Goal: Find specific page/section: Find specific page/section

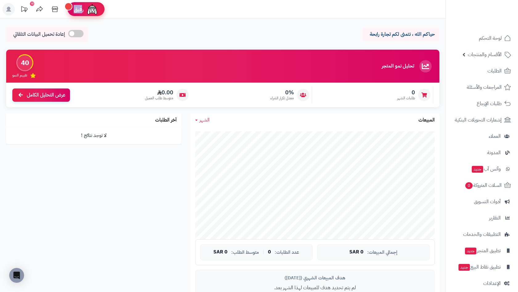
click at [81, 13] on div "رفيق" at bounding box center [86, 9] width 25 height 12
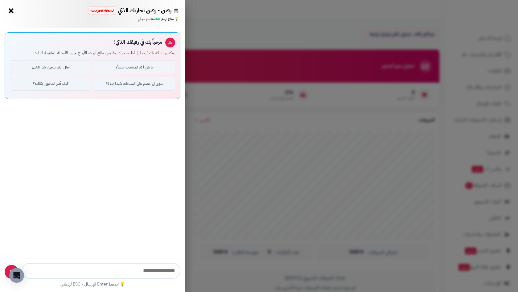
click at [13, 9] on button "×" at bounding box center [11, 11] width 10 height 10
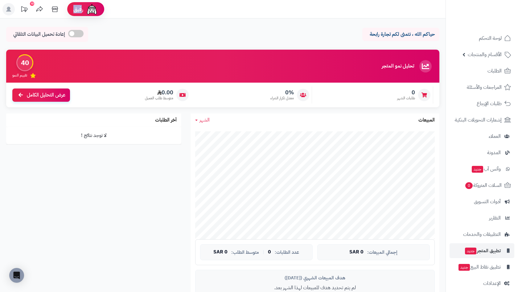
click at [488, 252] on span "تطبيق المتجر جديد" at bounding box center [482, 250] width 36 height 9
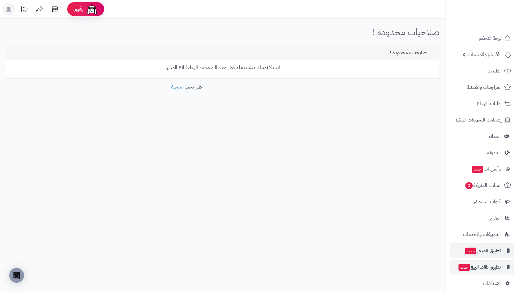
click at [488, 268] on span "تطبيق نقاط البيع جديد" at bounding box center [479, 267] width 43 height 9
click at [496, 35] on span "لوحة التحكم" at bounding box center [490, 38] width 23 height 9
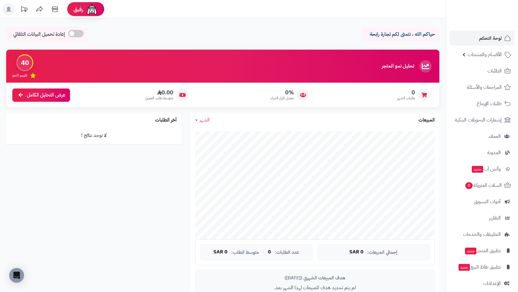
click at [11, 6] on rect at bounding box center [8, 9] width 12 height 12
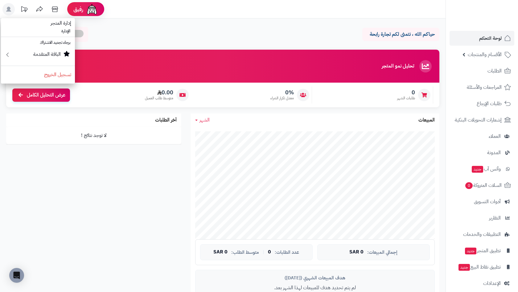
click at [11, 6] on rect at bounding box center [8, 9] width 12 height 12
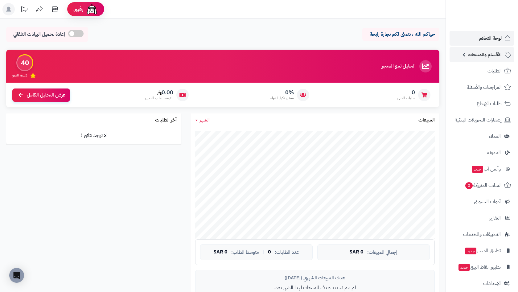
click at [494, 51] on span "الأقسام والمنتجات" at bounding box center [485, 54] width 34 height 9
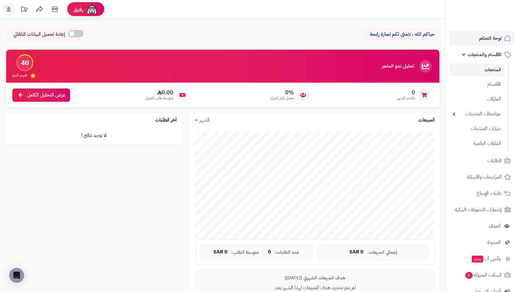
click at [485, 72] on link "المنتجات" at bounding box center [477, 70] width 55 height 13
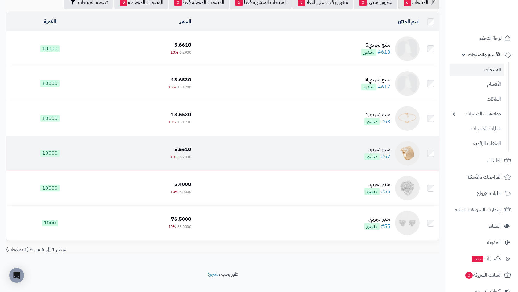
scroll to position [51, 0]
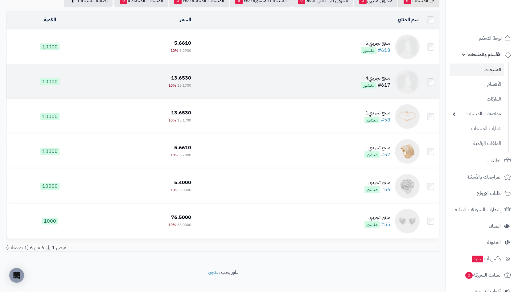
click at [383, 86] on link "#617" at bounding box center [384, 84] width 13 height 7
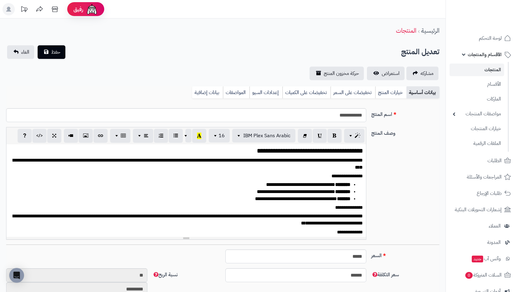
select select
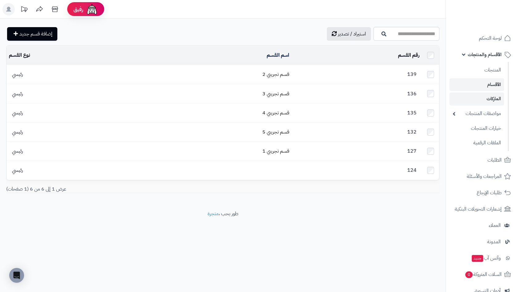
click at [488, 101] on link "الماركات" at bounding box center [477, 98] width 55 height 13
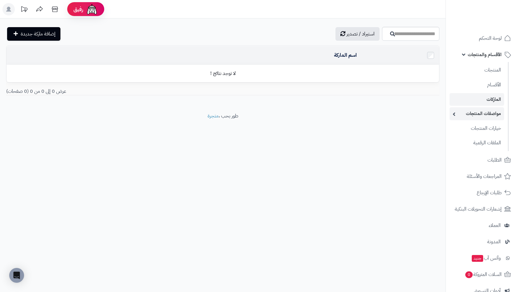
click at [485, 116] on link "مواصفات المنتجات" at bounding box center [477, 113] width 55 height 13
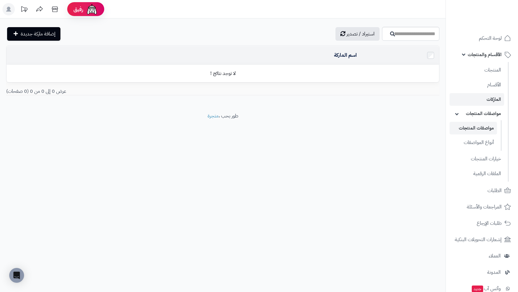
click at [486, 126] on link "مواصفات المنتجات" at bounding box center [473, 128] width 47 height 13
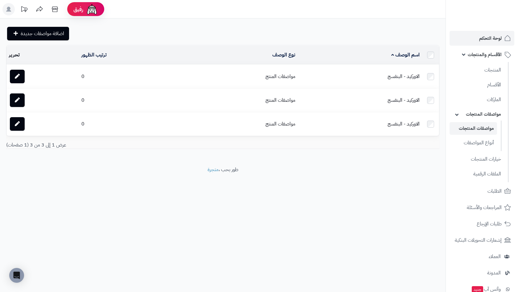
click at [494, 39] on span "لوحة التحكم" at bounding box center [490, 38] width 23 height 9
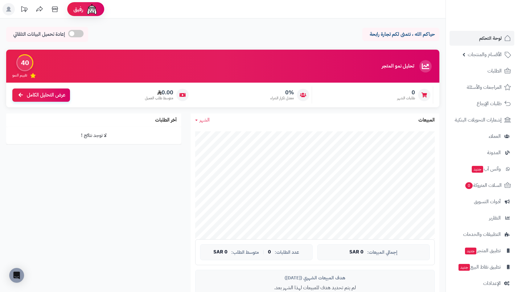
click at [57, 12] on icon at bounding box center [55, 9] width 12 height 12
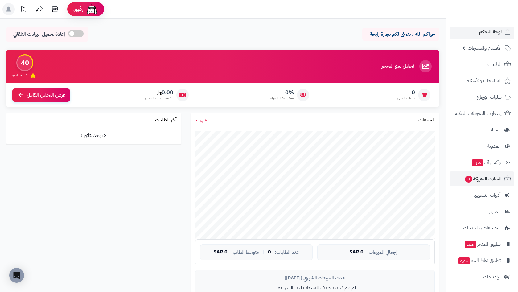
scroll to position [6, 0]
click at [480, 185] on link "السلات المتروكة 0" at bounding box center [482, 178] width 65 height 15
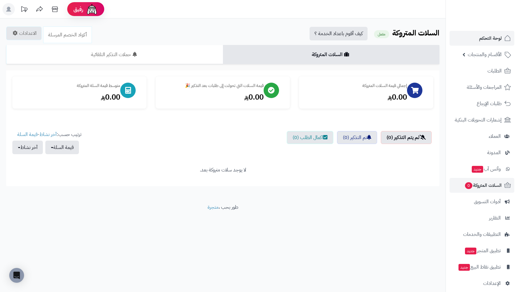
click at [497, 36] on span "لوحة التحكم" at bounding box center [490, 38] width 23 height 9
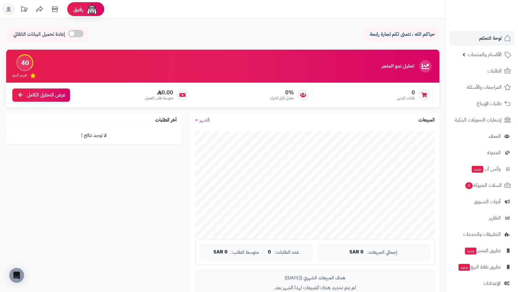
click at [5, 8] on rect at bounding box center [8, 9] width 12 height 12
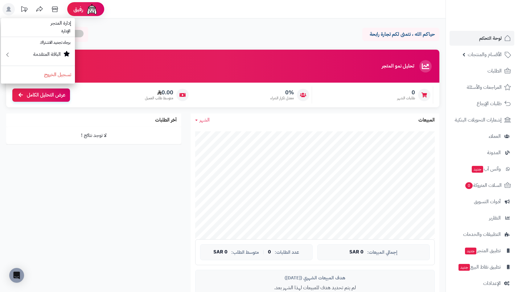
click at [7, 7] on rect at bounding box center [8, 9] width 12 height 12
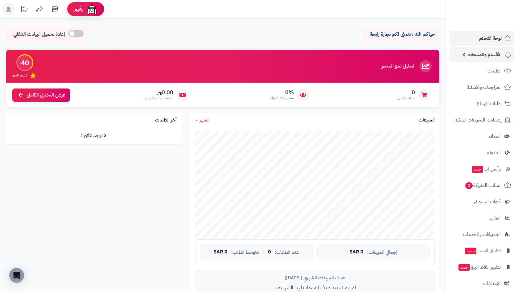
click at [473, 52] on span "الأقسام والمنتجات" at bounding box center [485, 54] width 34 height 9
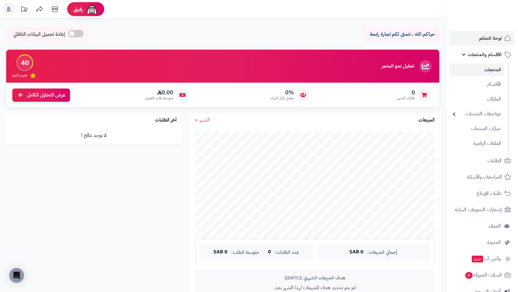
click at [480, 68] on link "المنتجات" at bounding box center [477, 70] width 55 height 13
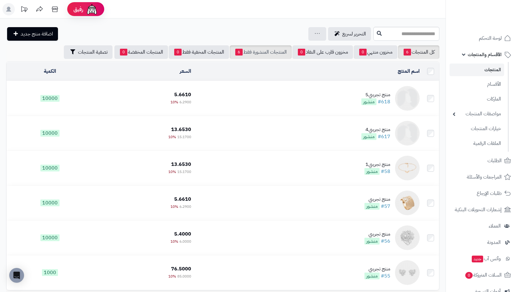
click at [254, 53] on link "المنتجات المنشورة فقط 6" at bounding box center [261, 52] width 62 height 14
click at [498, 85] on link "الأقسام" at bounding box center [477, 84] width 55 height 13
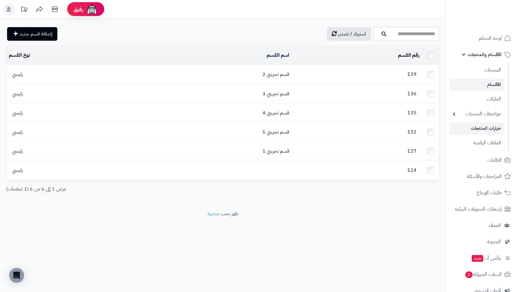
click at [476, 127] on link "خيارات المنتجات" at bounding box center [477, 128] width 55 height 13
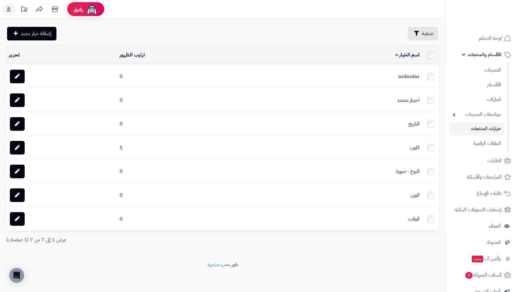
click at [328, 248] on div "اسم الخيار المحدد: 0 حذف ترتيب الظهور تحرير asdasdas 0 اختيار متعدد 0 التاريخ 0…" at bounding box center [223, 147] width 442 height 204
